Goal: Find specific page/section: Find specific page/section

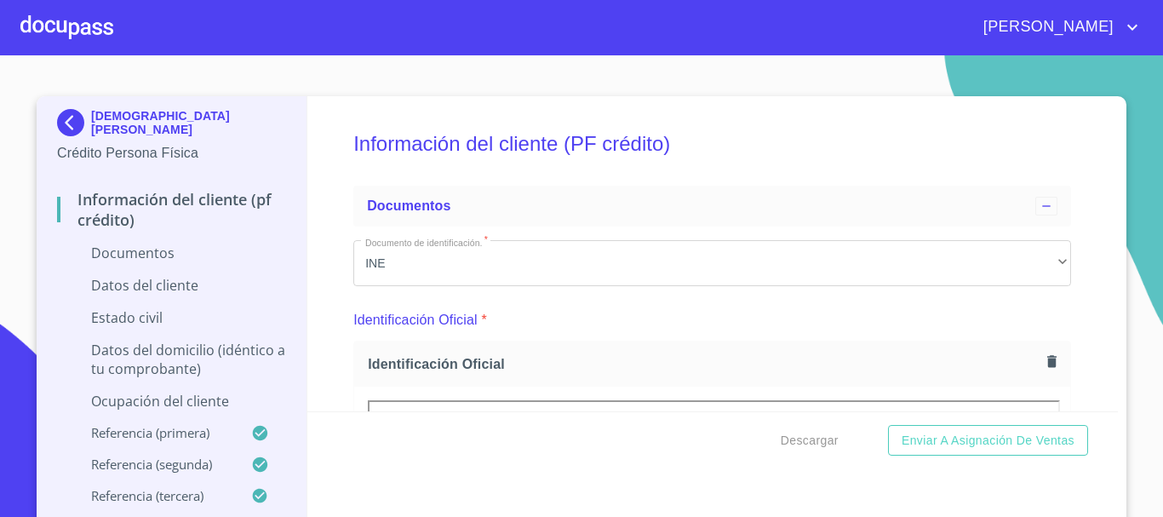
scroll to position [1269, 0]
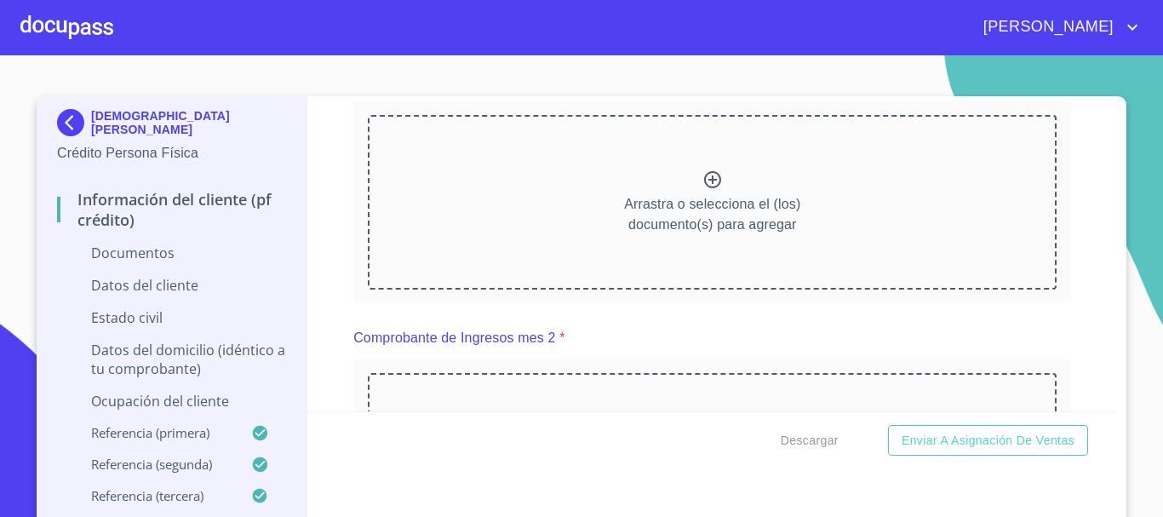
click at [49, 9] on div at bounding box center [66, 27] width 93 height 54
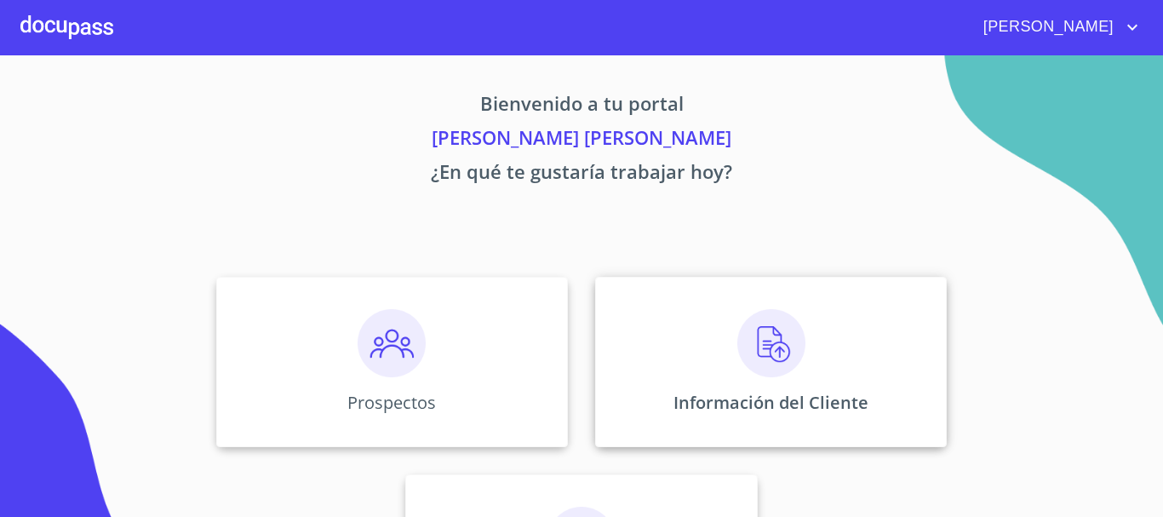
click at [774, 411] on p "Información del Cliente" at bounding box center [770, 402] width 195 height 23
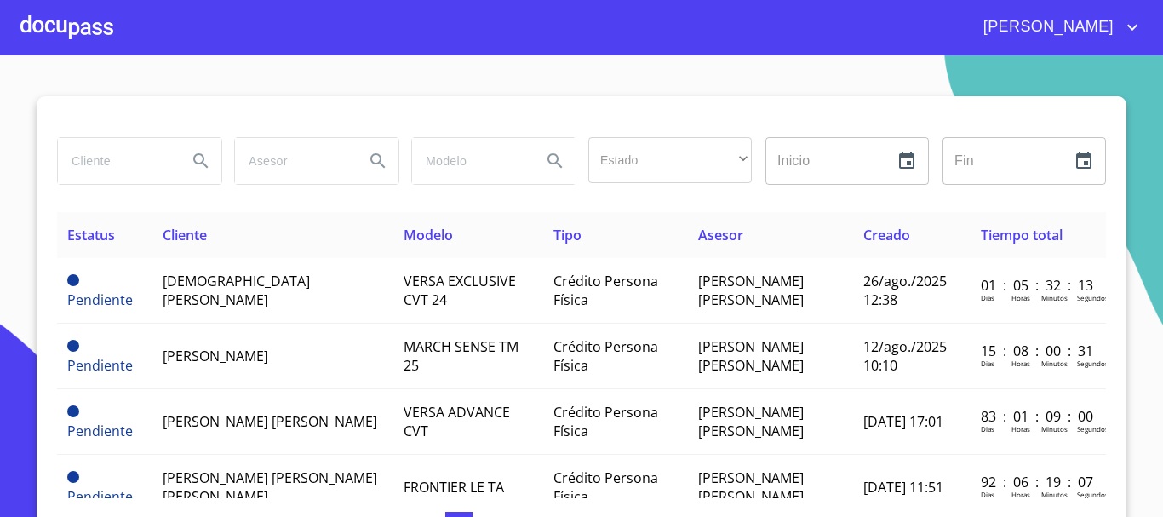
click at [139, 160] on input "search" at bounding box center [116, 161] width 116 height 46
type input "FRANCISCO"
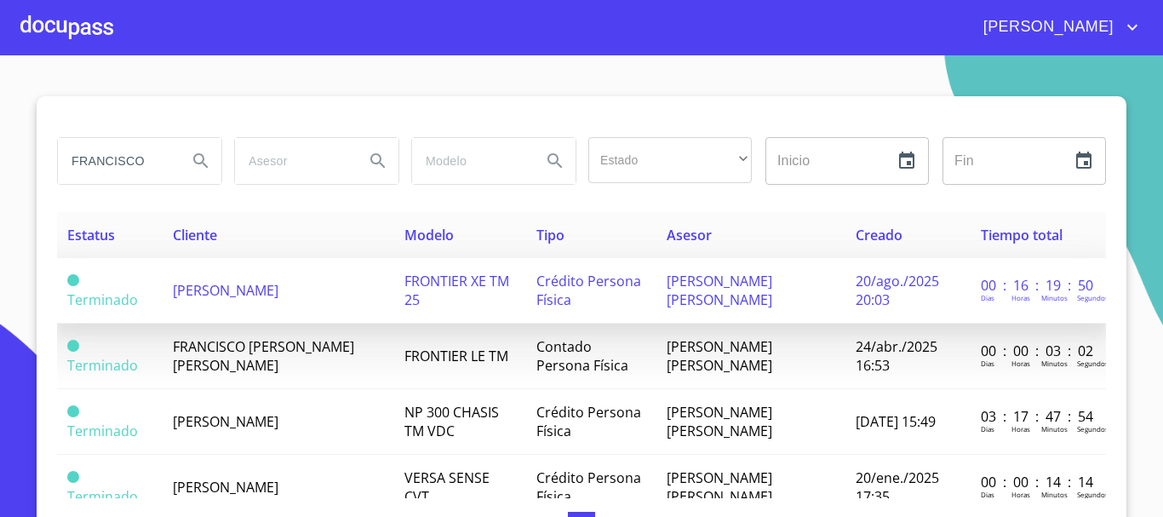
click at [289, 293] on td "[PERSON_NAME]" at bounding box center [279, 291] width 232 height 66
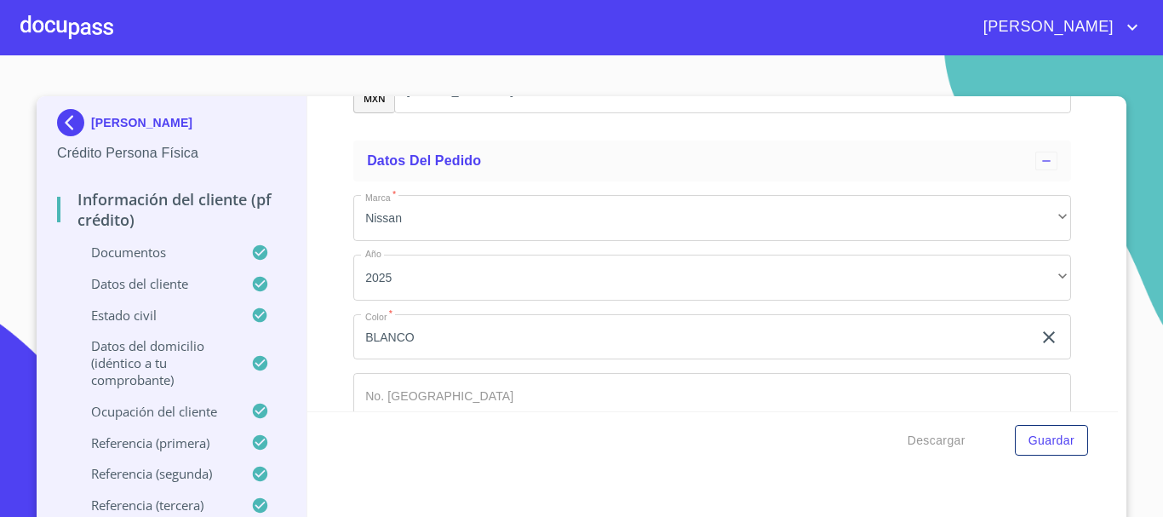
scroll to position [8236, 0]
